Goal: Task Accomplishment & Management: Use online tool/utility

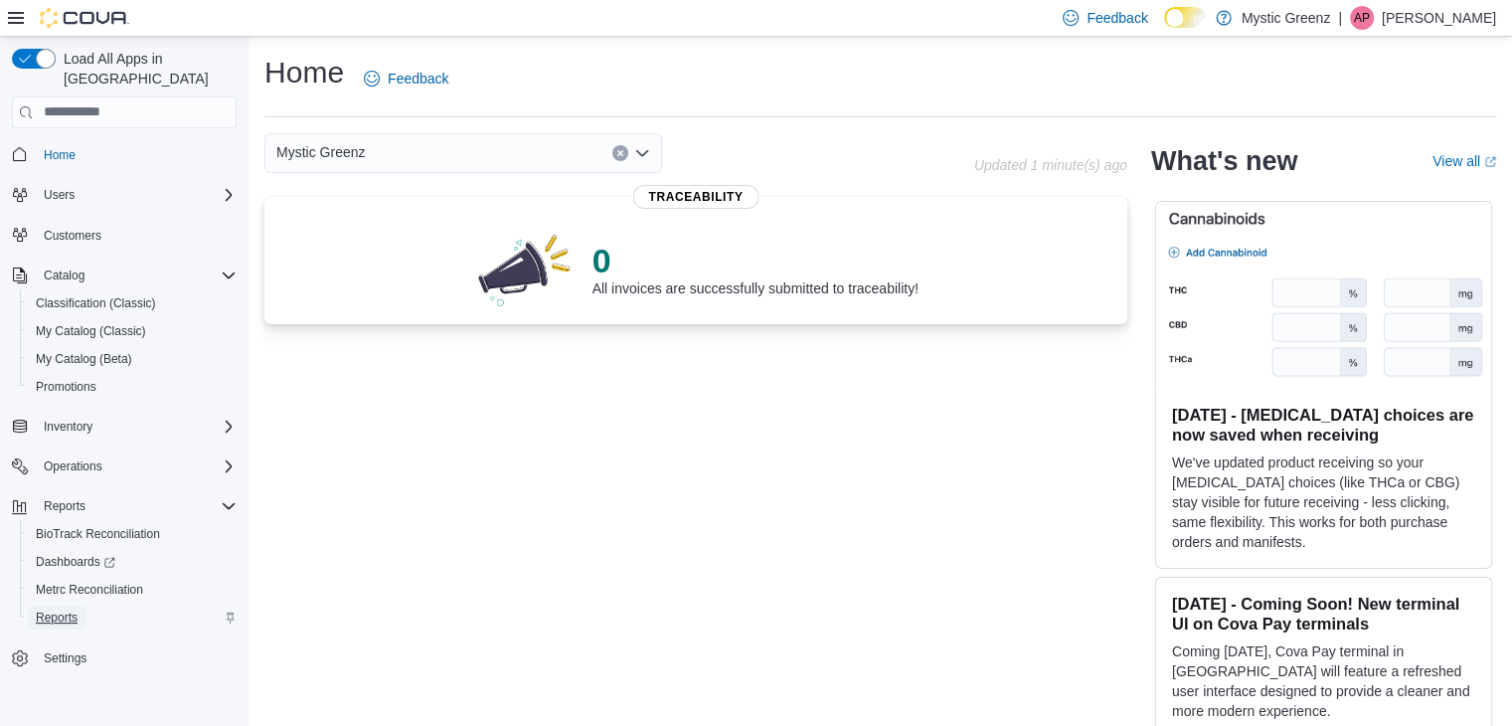
click at [72, 609] on span "Reports" at bounding box center [57, 617] width 42 height 16
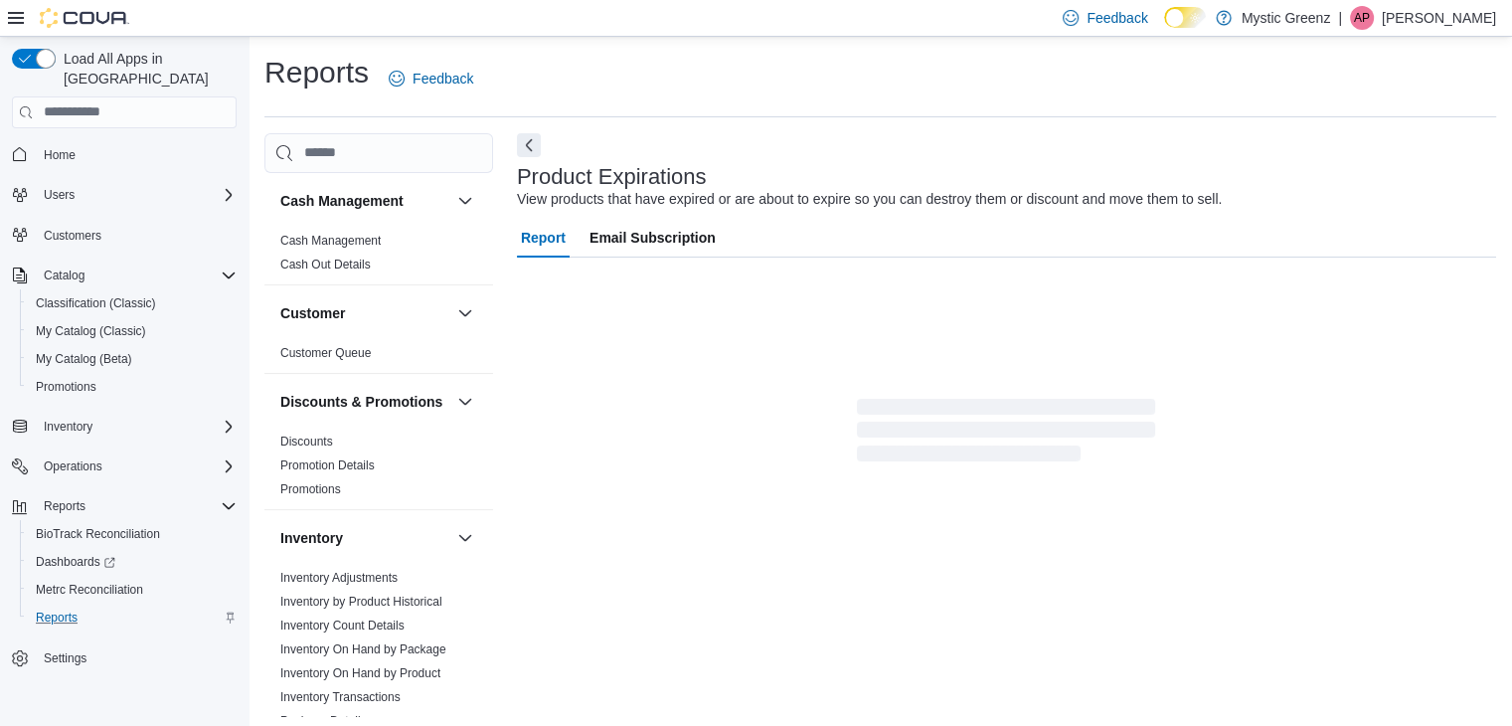
scroll to position [40, 0]
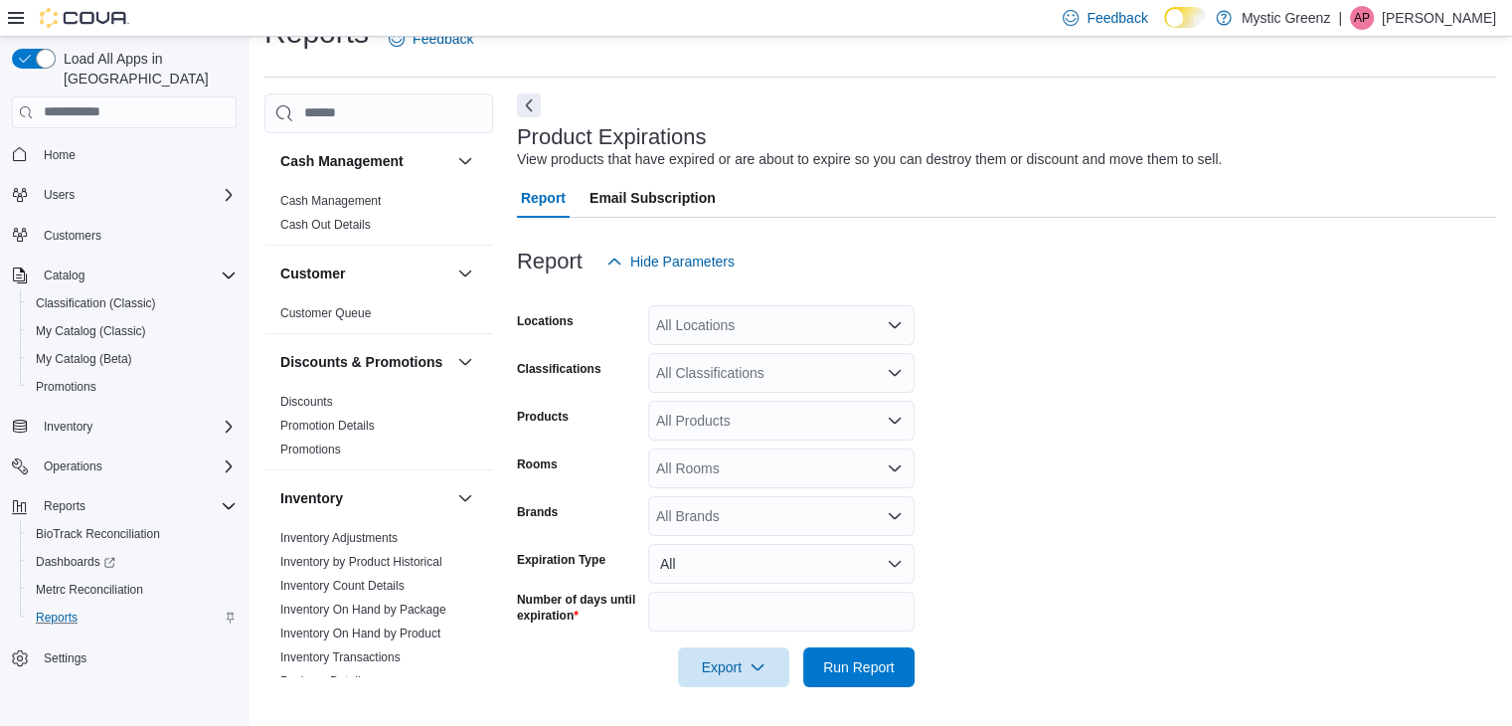
click at [799, 317] on div "All Locations" at bounding box center [781, 325] width 266 height 40
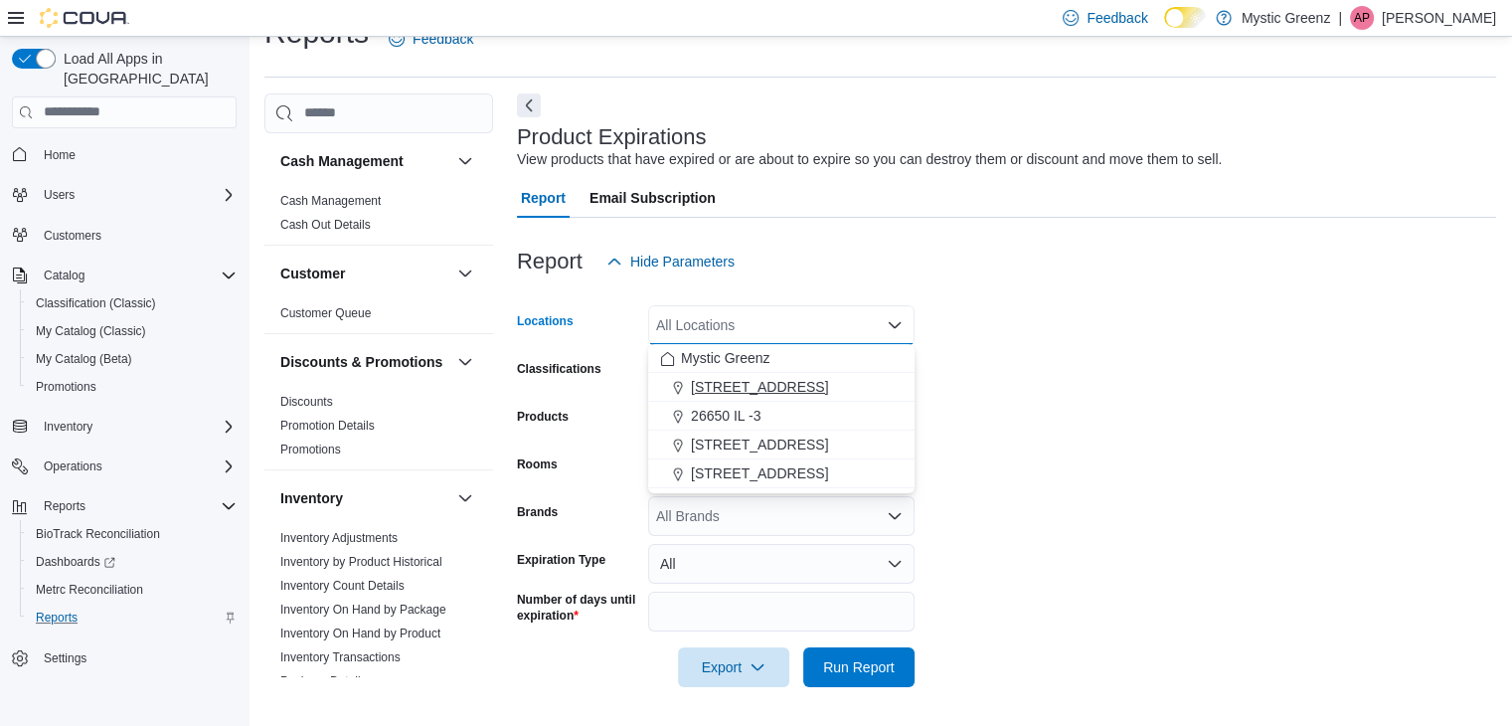
click at [771, 377] on span "1120 Woodlawn Rd" at bounding box center [759, 387] width 137 height 20
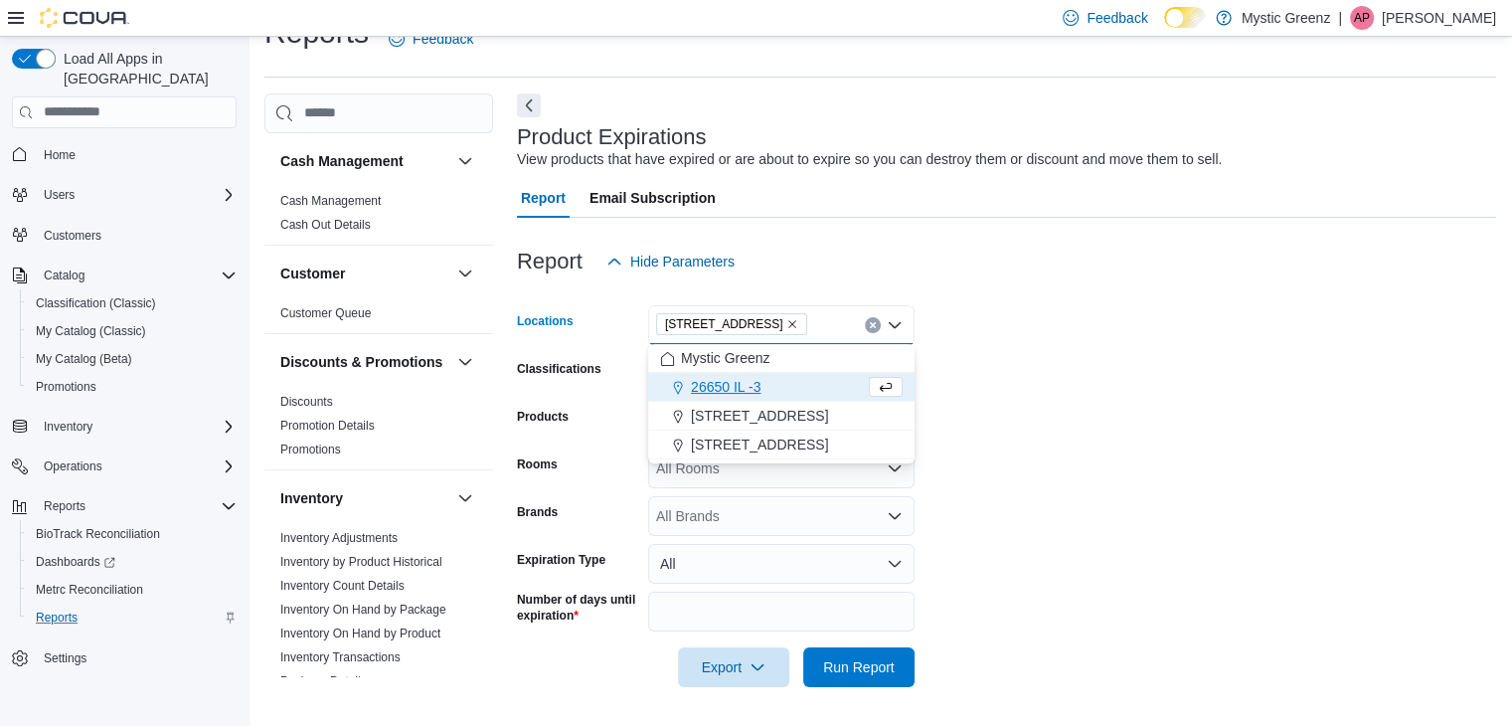
click at [1016, 345] on form "Locations 1120 Woodlawn Rd Combo box. Selected. 1120 Woodlawn Rd. Press Backspa…" at bounding box center [1006, 484] width 979 height 406
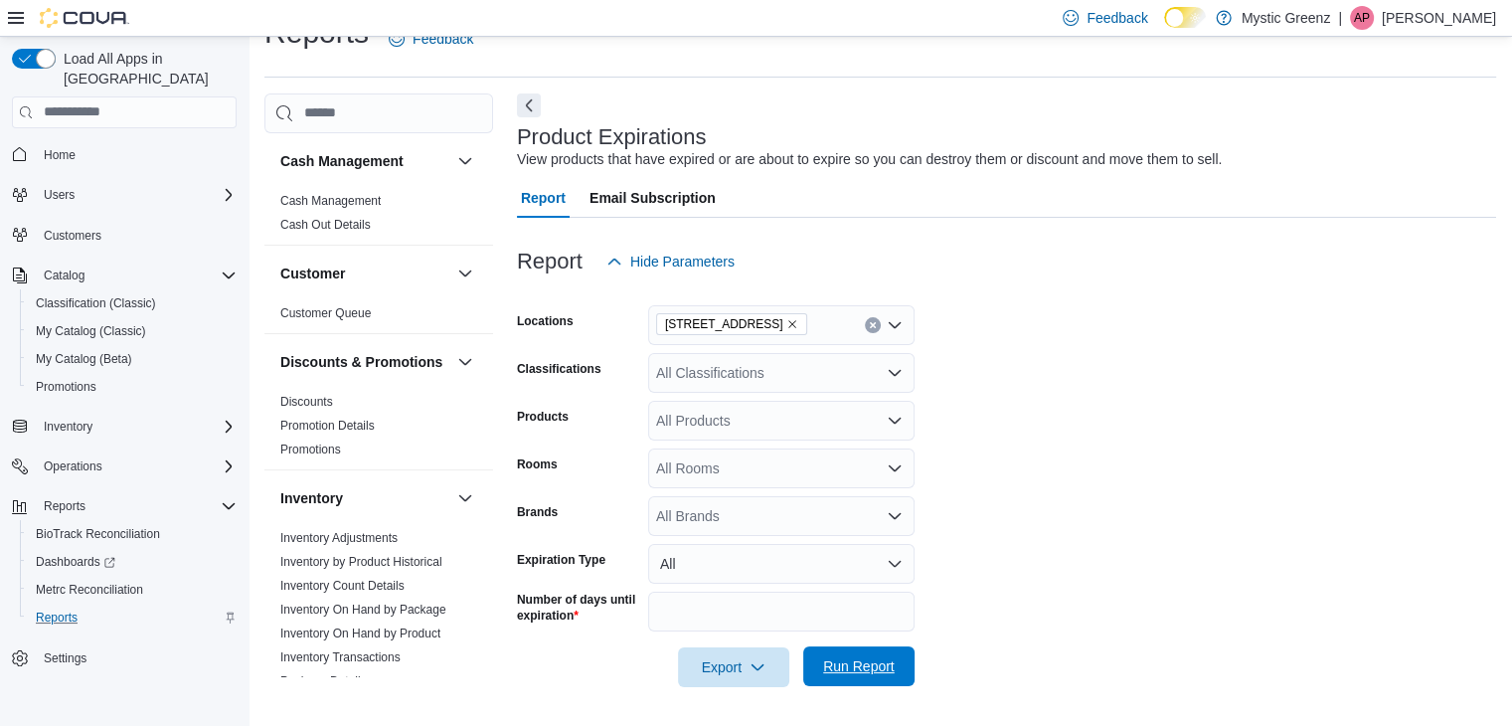
click at [832, 657] on span "Run Report" at bounding box center [859, 666] width 72 height 20
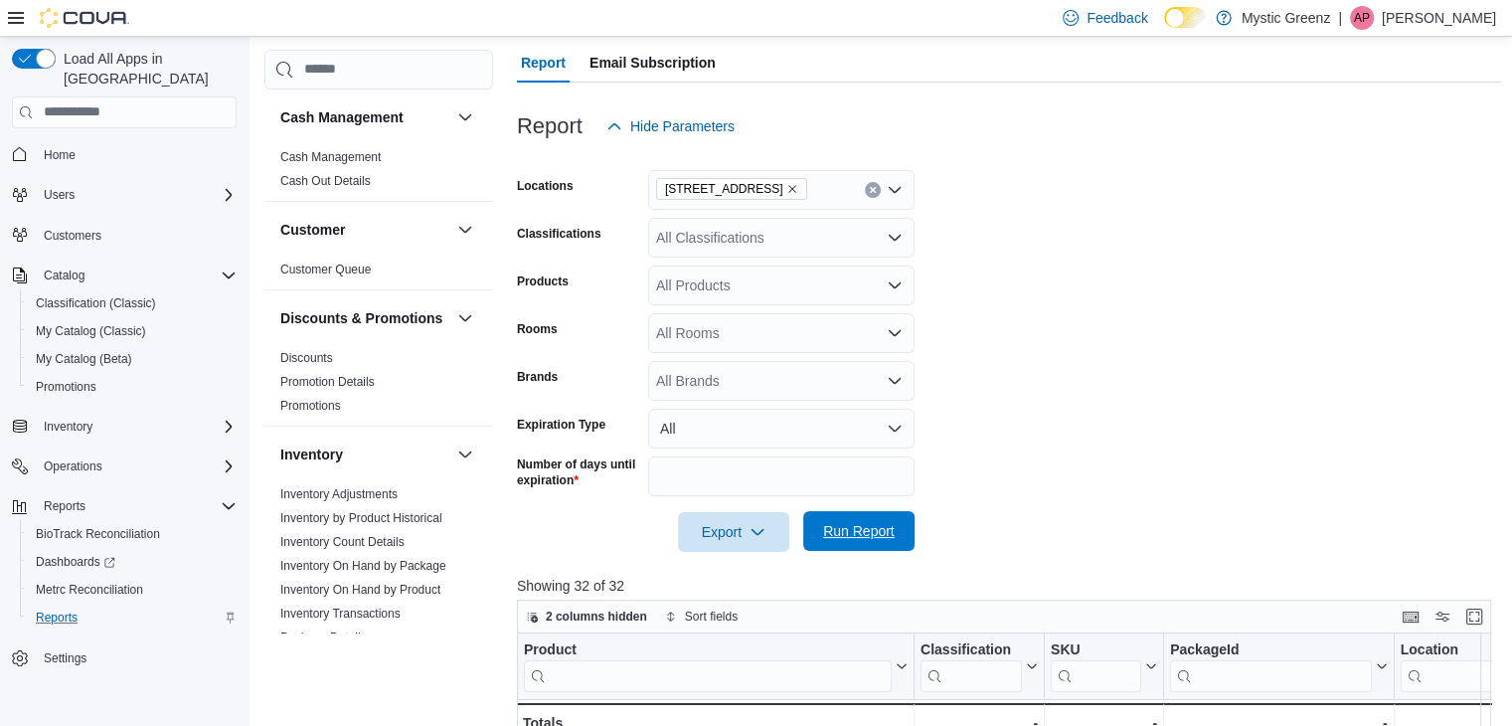
scroll to position [175, 0]
click at [740, 520] on span "Export" at bounding box center [733, 531] width 87 height 40
click at [732, 572] on span "Export to Excel" at bounding box center [736, 571] width 89 height 16
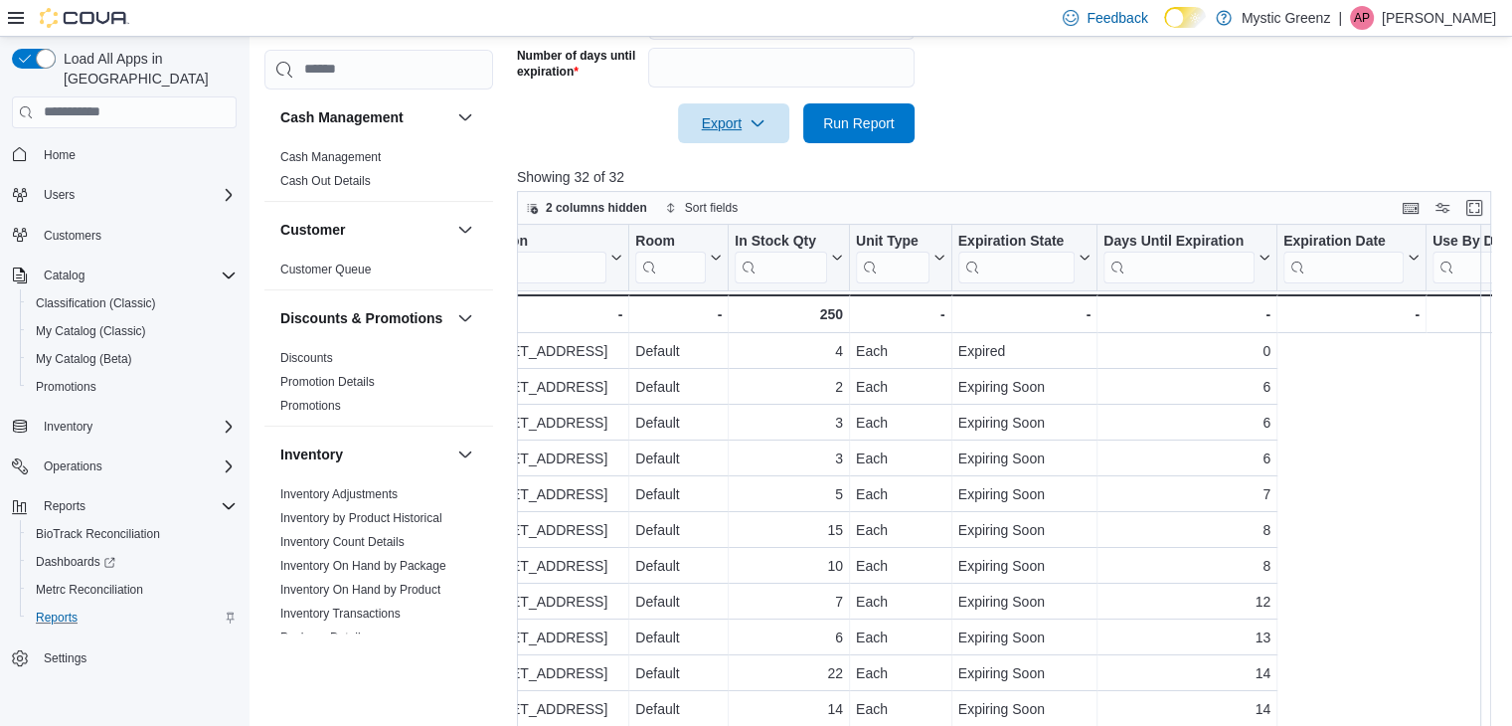
scroll to position [0, 0]
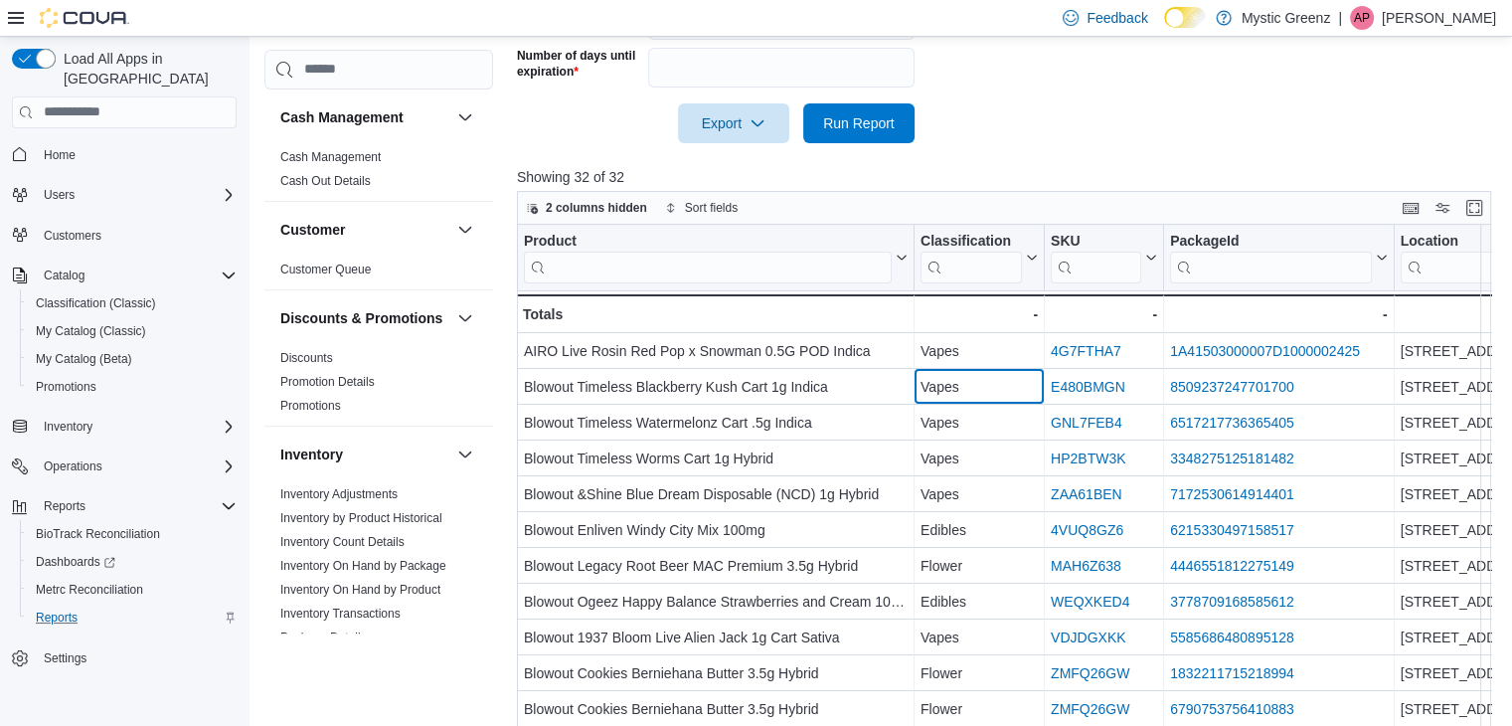
click at [952, 392] on div "Vapes" at bounding box center [979, 387] width 117 height 24
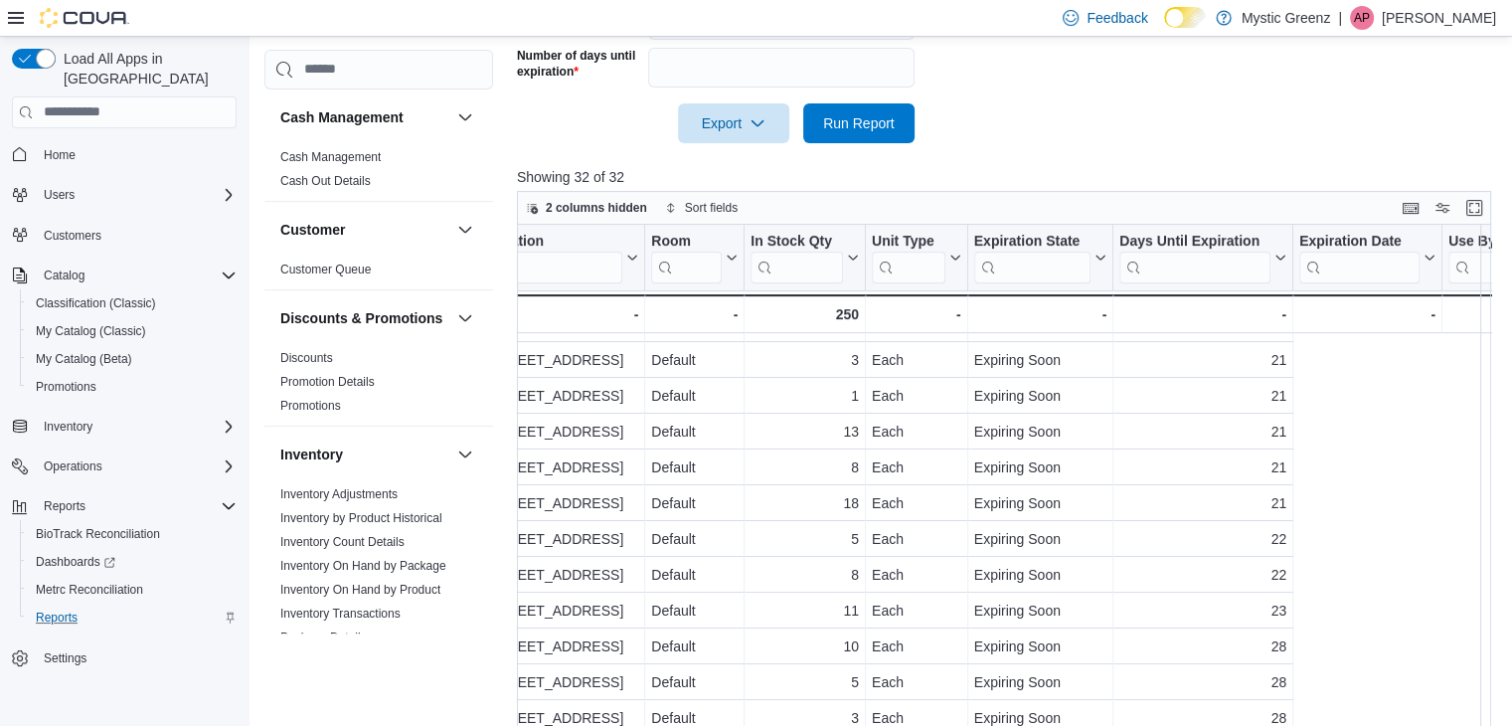
scroll to position [717, 0]
